Goal: Use online tool/utility: Utilize a website feature to perform a specific function

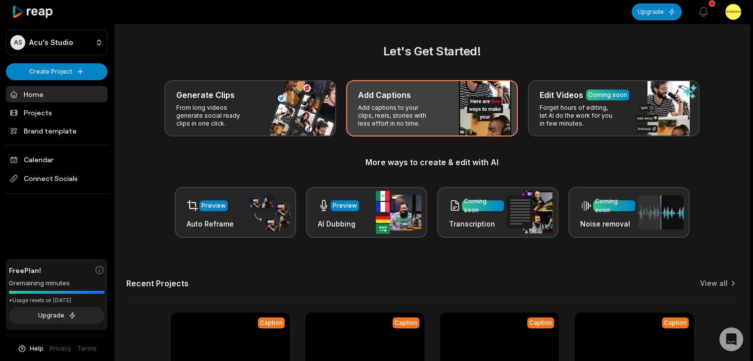
click at [419, 107] on p "Add captions to your clips, reels, stories with less effort in no time." at bounding box center [396, 116] width 77 height 24
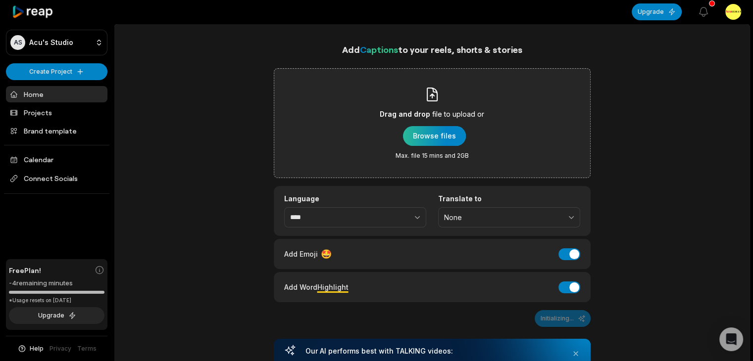
click at [433, 129] on div "button" at bounding box center [434, 136] width 63 height 20
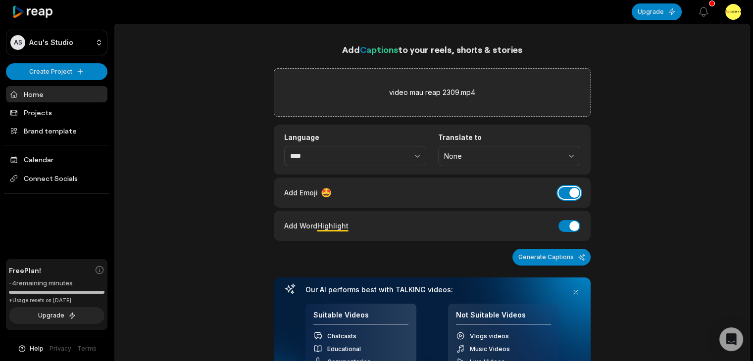
click at [571, 194] on button "Add Emoji" at bounding box center [569, 193] width 22 height 12
click at [580, 260] on button "Generate Captions" at bounding box center [551, 257] width 78 height 17
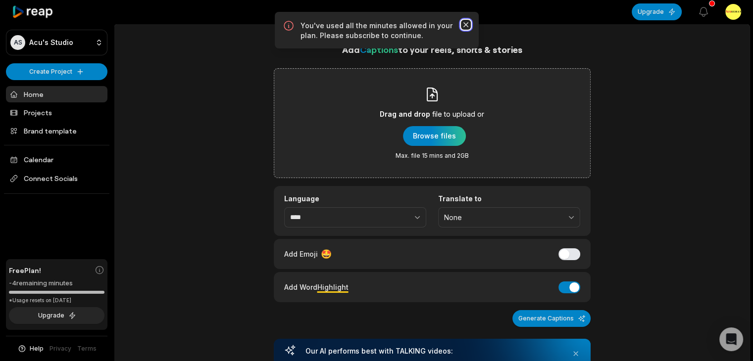
click at [466, 24] on icon "button" at bounding box center [465, 24] width 5 height 5
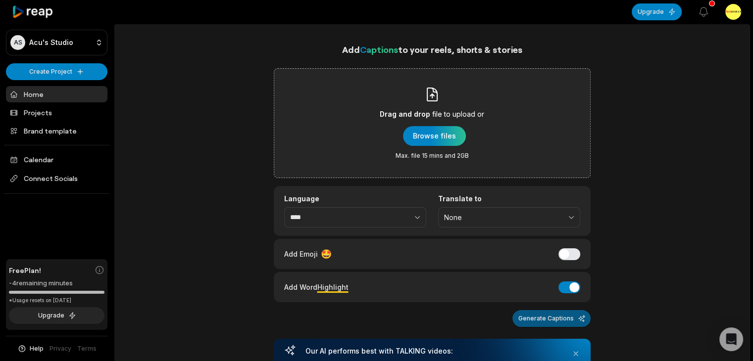
click at [562, 316] on button "Generate Captions" at bounding box center [551, 318] width 78 height 17
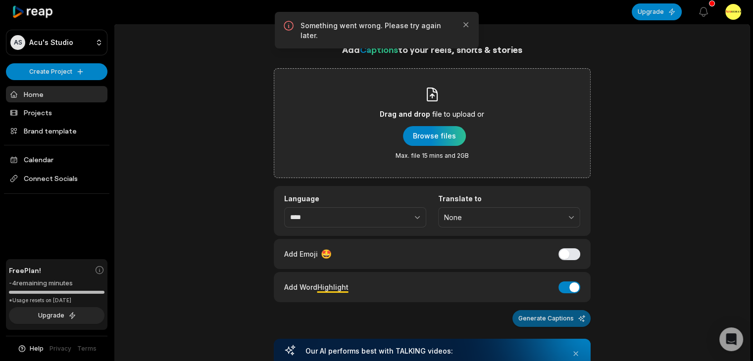
click at [562, 316] on button "Generate Captions" at bounding box center [551, 318] width 78 height 17
click at [466, 24] on icon "button" at bounding box center [465, 24] width 5 height 5
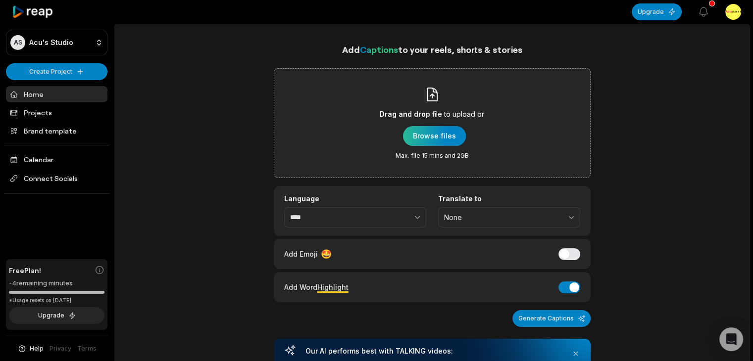
click at [447, 133] on div "button" at bounding box center [434, 136] width 63 height 20
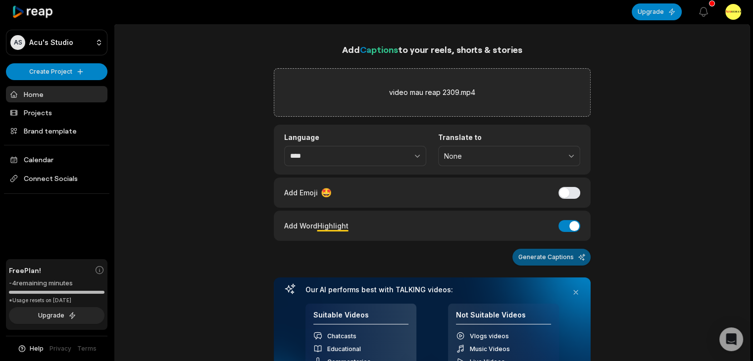
click at [543, 255] on button "Generate Captions" at bounding box center [551, 257] width 78 height 17
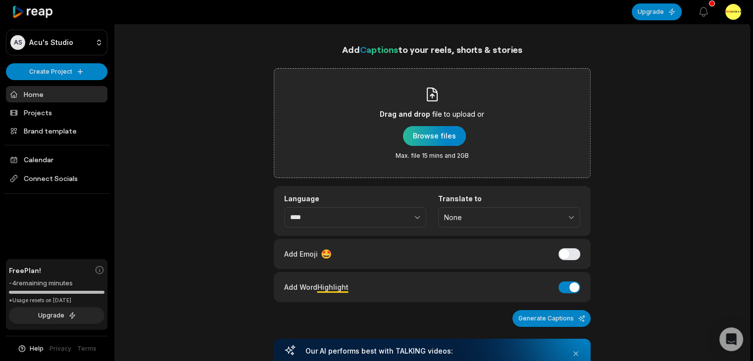
click at [441, 137] on div "button" at bounding box center [434, 136] width 63 height 20
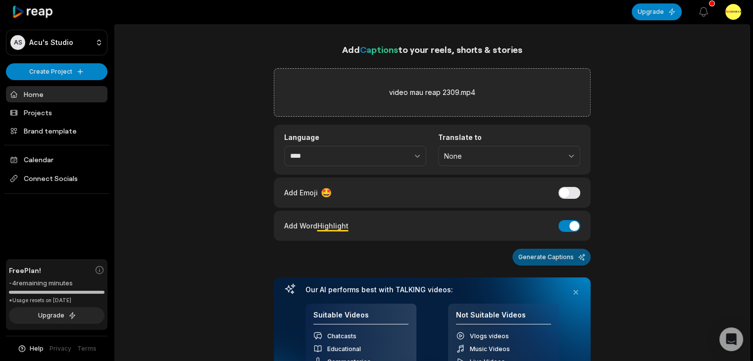
click at [564, 249] on button "Generate Captions" at bounding box center [551, 257] width 78 height 17
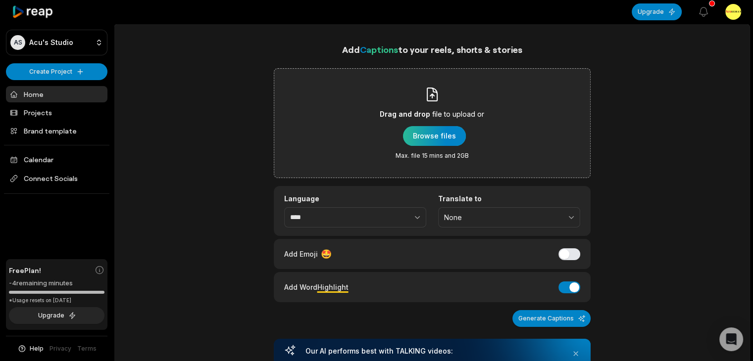
click at [448, 132] on div "button" at bounding box center [434, 136] width 63 height 20
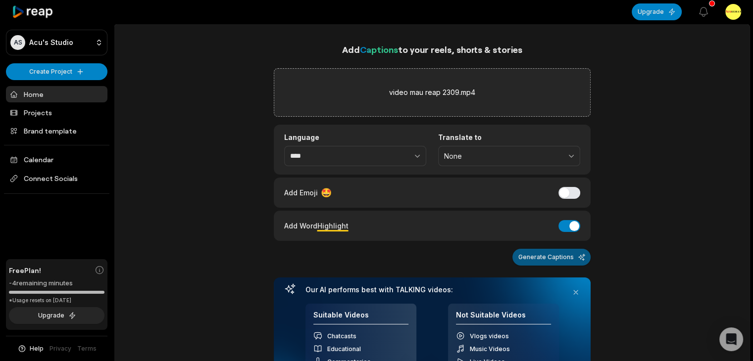
click at [563, 259] on button "Generate Captions" at bounding box center [551, 257] width 78 height 17
